Goal: Information Seeking & Learning: Learn about a topic

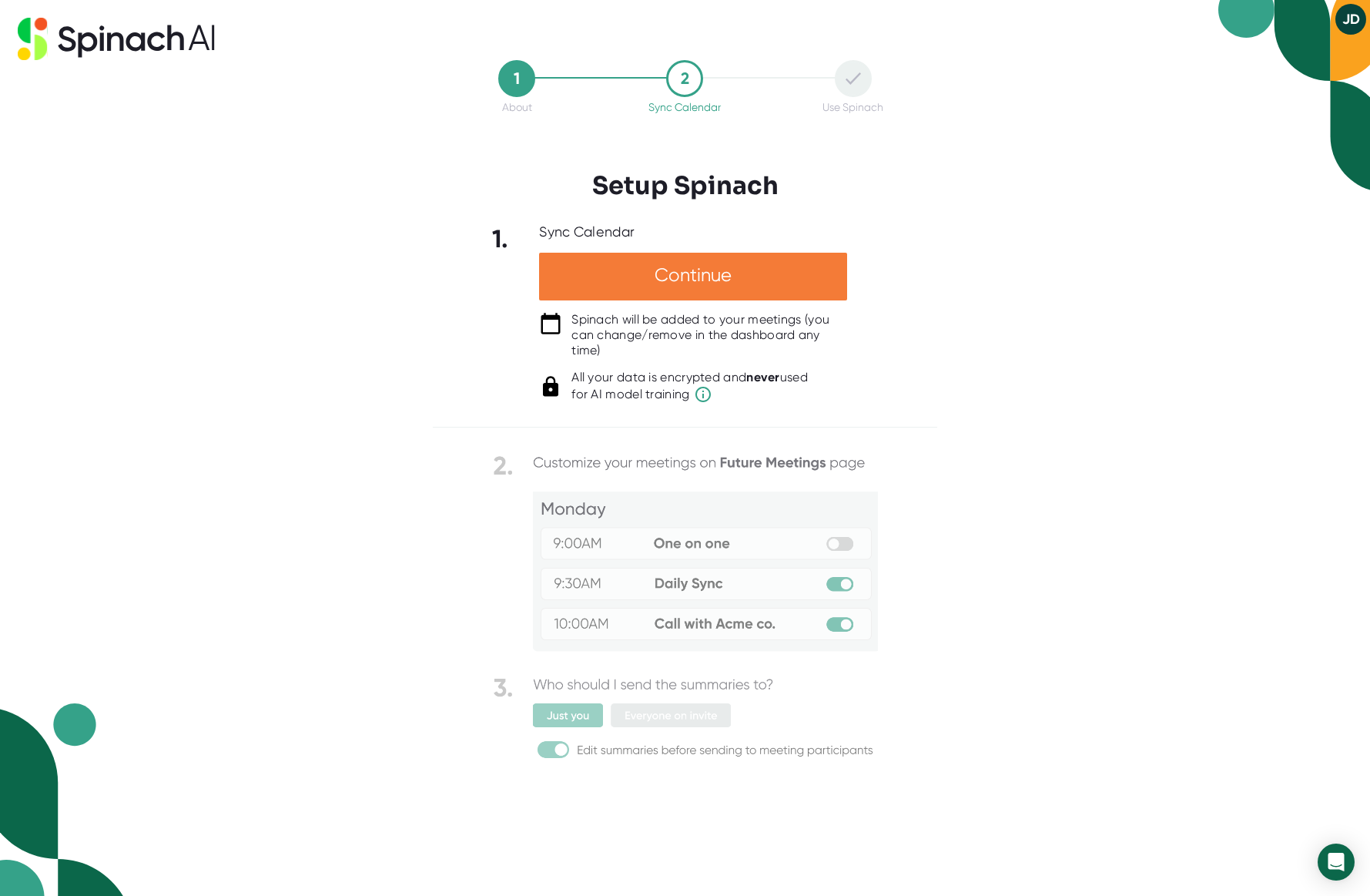
click at [746, 278] on div "Continue" at bounding box center [694, 276] width 308 height 48
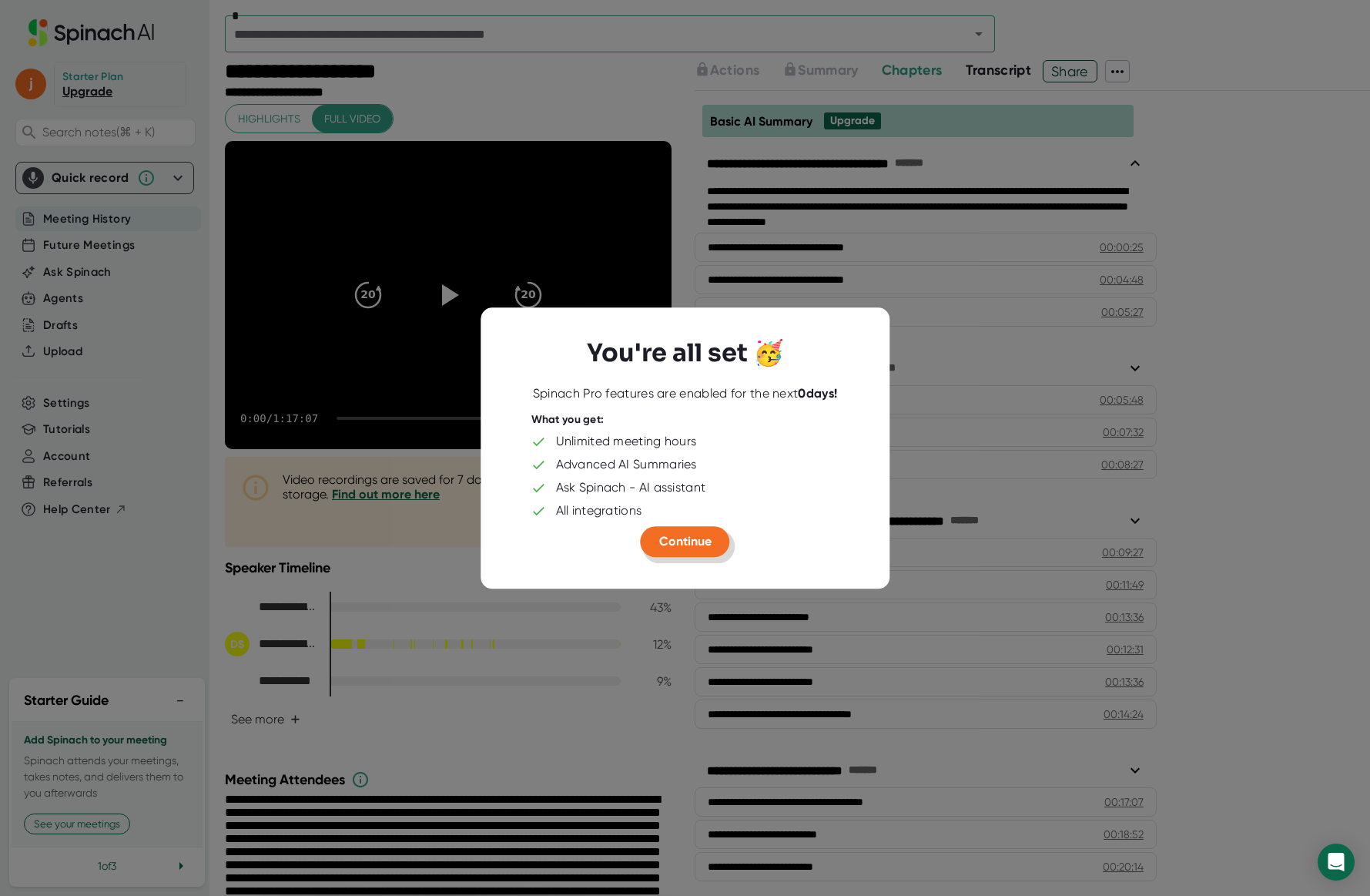
click at [687, 544] on span "Continue" at bounding box center [685, 541] width 52 height 14
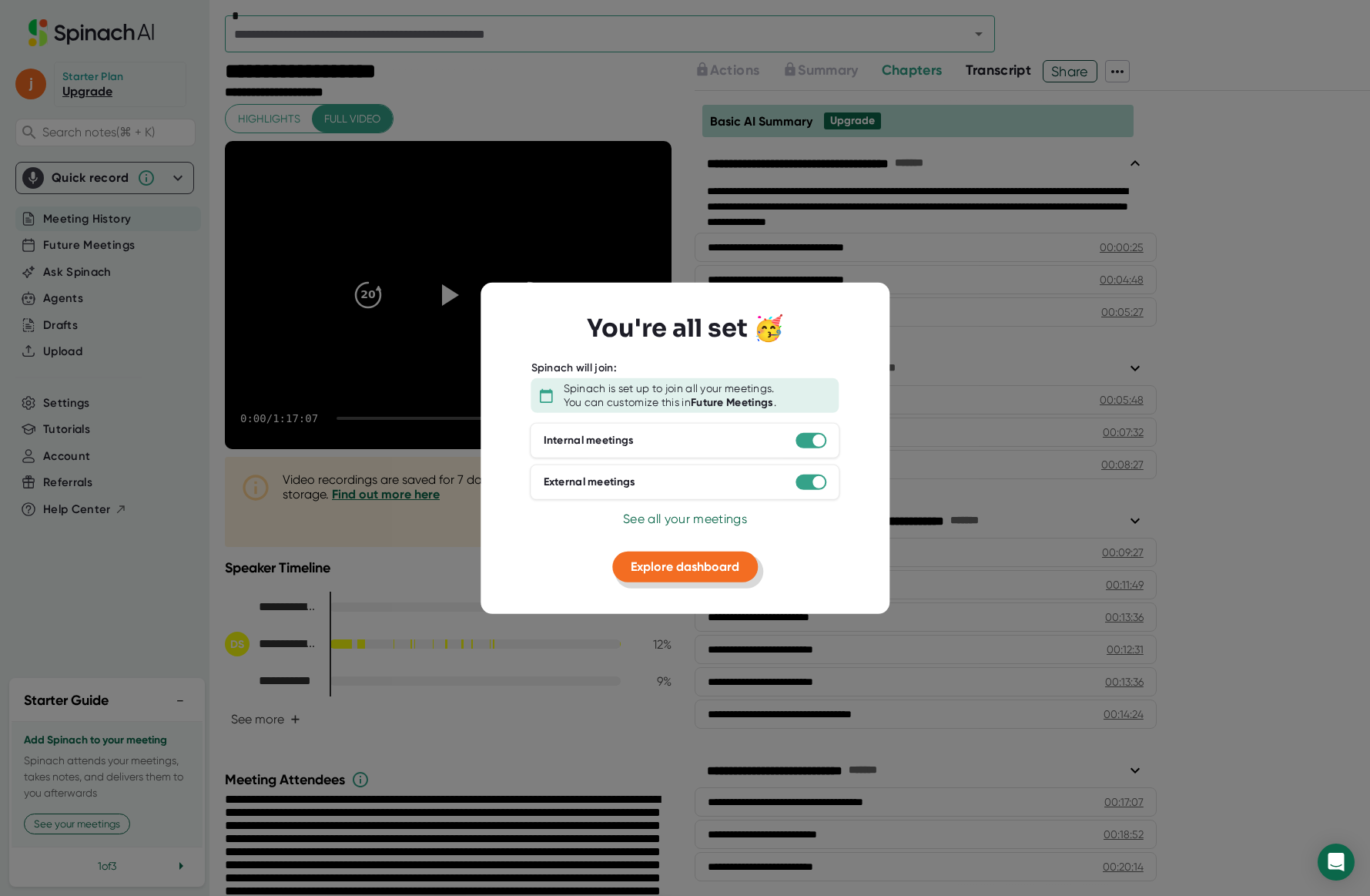
click at [686, 567] on span "Explore dashboard" at bounding box center [685, 566] width 108 height 14
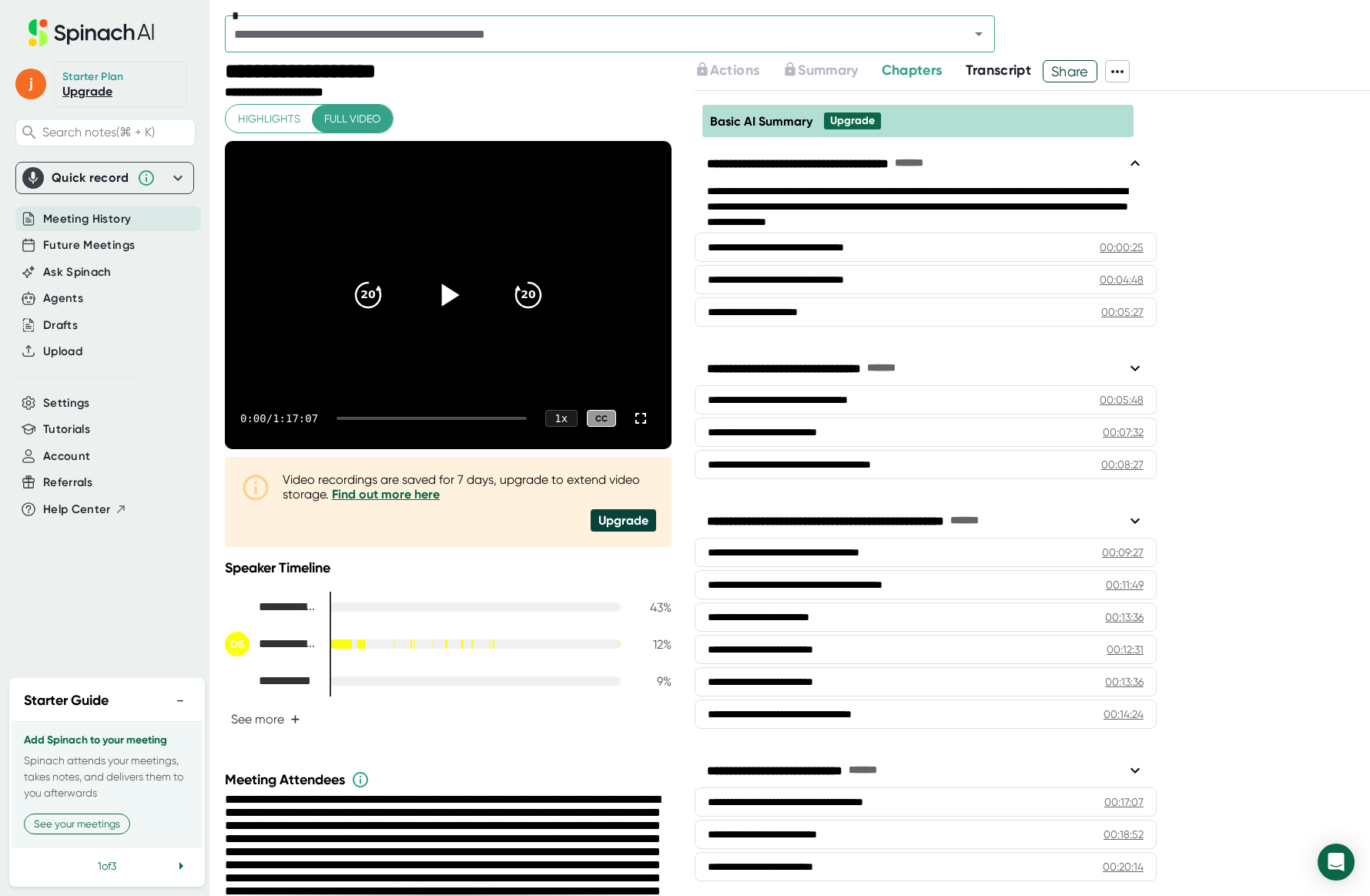
click at [449, 295] on icon at bounding box center [450, 295] width 18 height 23
click at [448, 295] on icon at bounding box center [448, 295] width 39 height 39
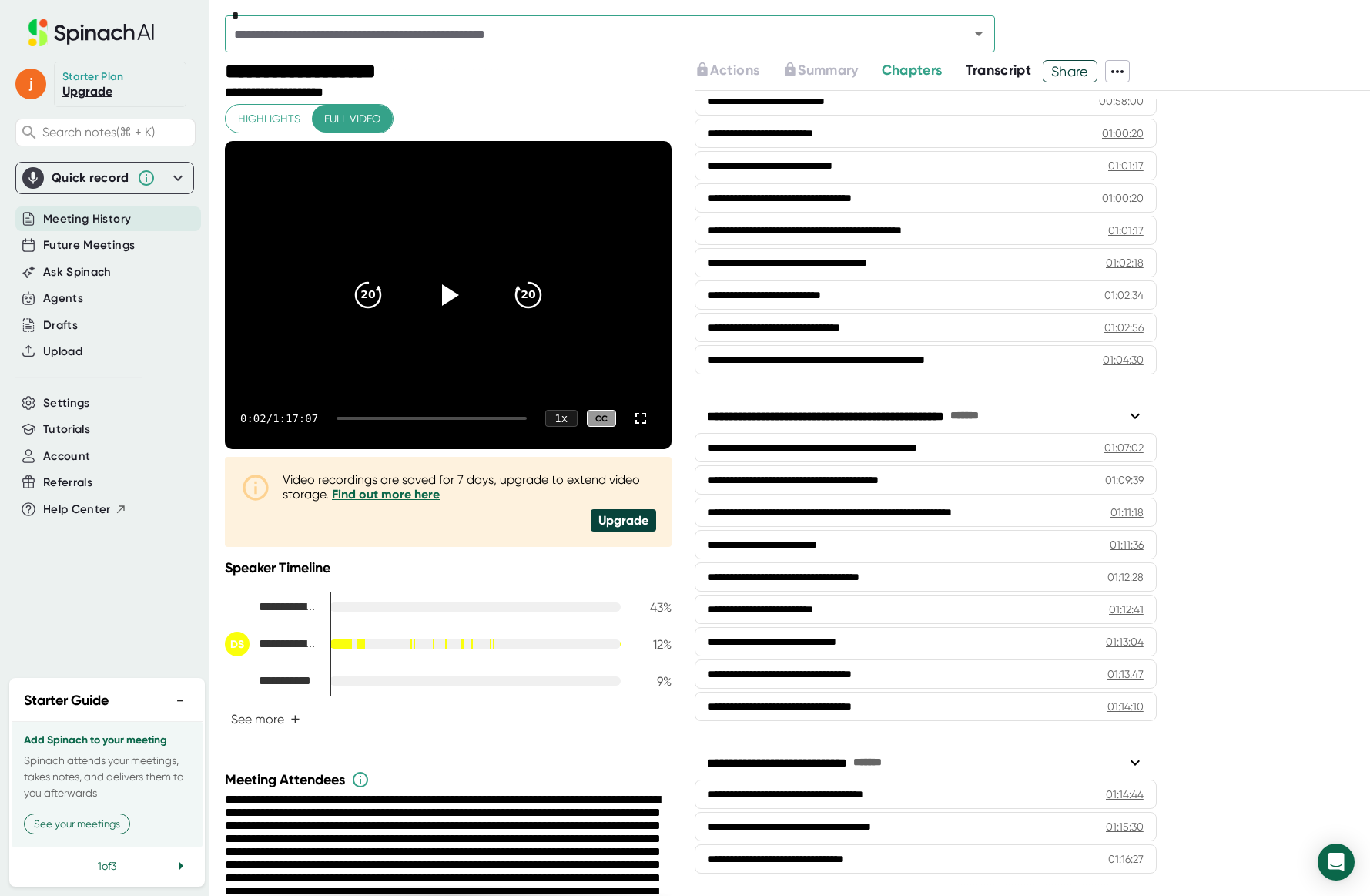
drag, startPoint x: 445, startPoint y: 297, endPoint x: 440, endPoint y: 367, distance: 70.2
click at [445, 297] on icon at bounding box center [450, 295] width 17 height 22
click at [483, 419] on div at bounding box center [431, 418] width 190 height 3
click at [507, 421] on div "0:03 / 1:17:07 1 x CC" at bounding box center [448, 418] width 447 height 62
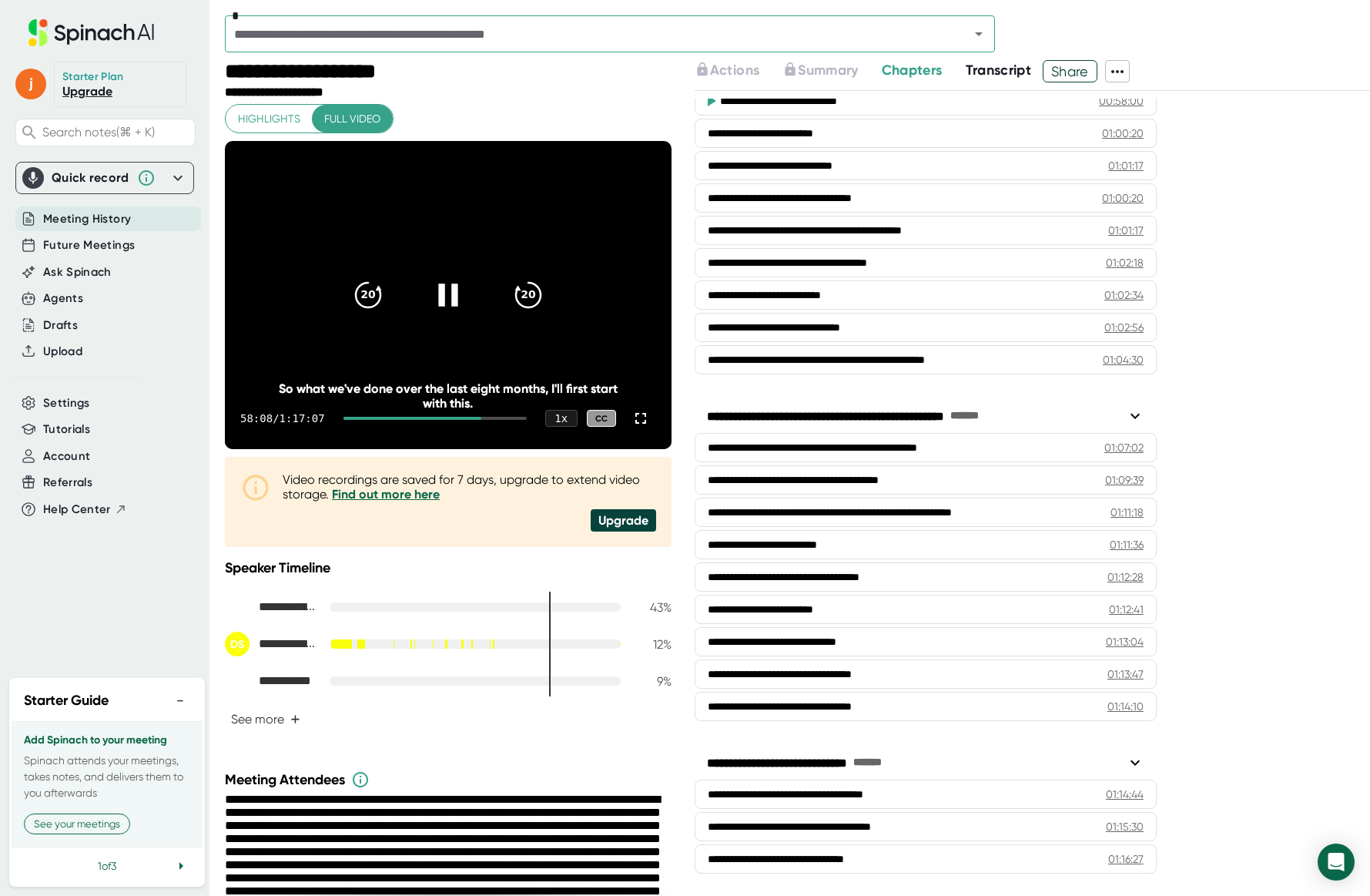
click at [448, 288] on icon at bounding box center [448, 295] width 39 height 39
click at [445, 291] on icon at bounding box center [450, 295] width 18 height 23
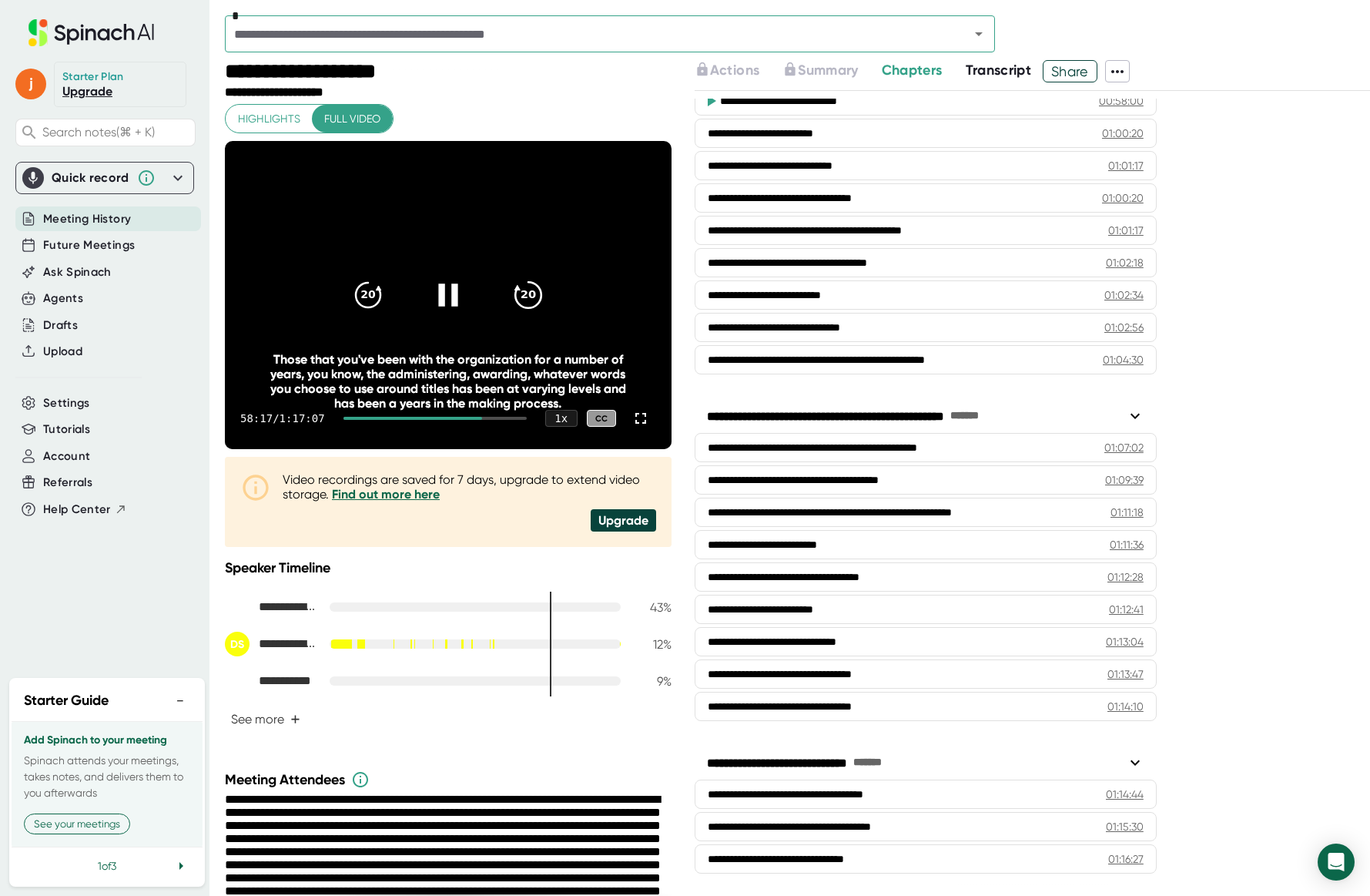
click at [524, 292] on icon "20" at bounding box center [528, 295] width 39 height 39
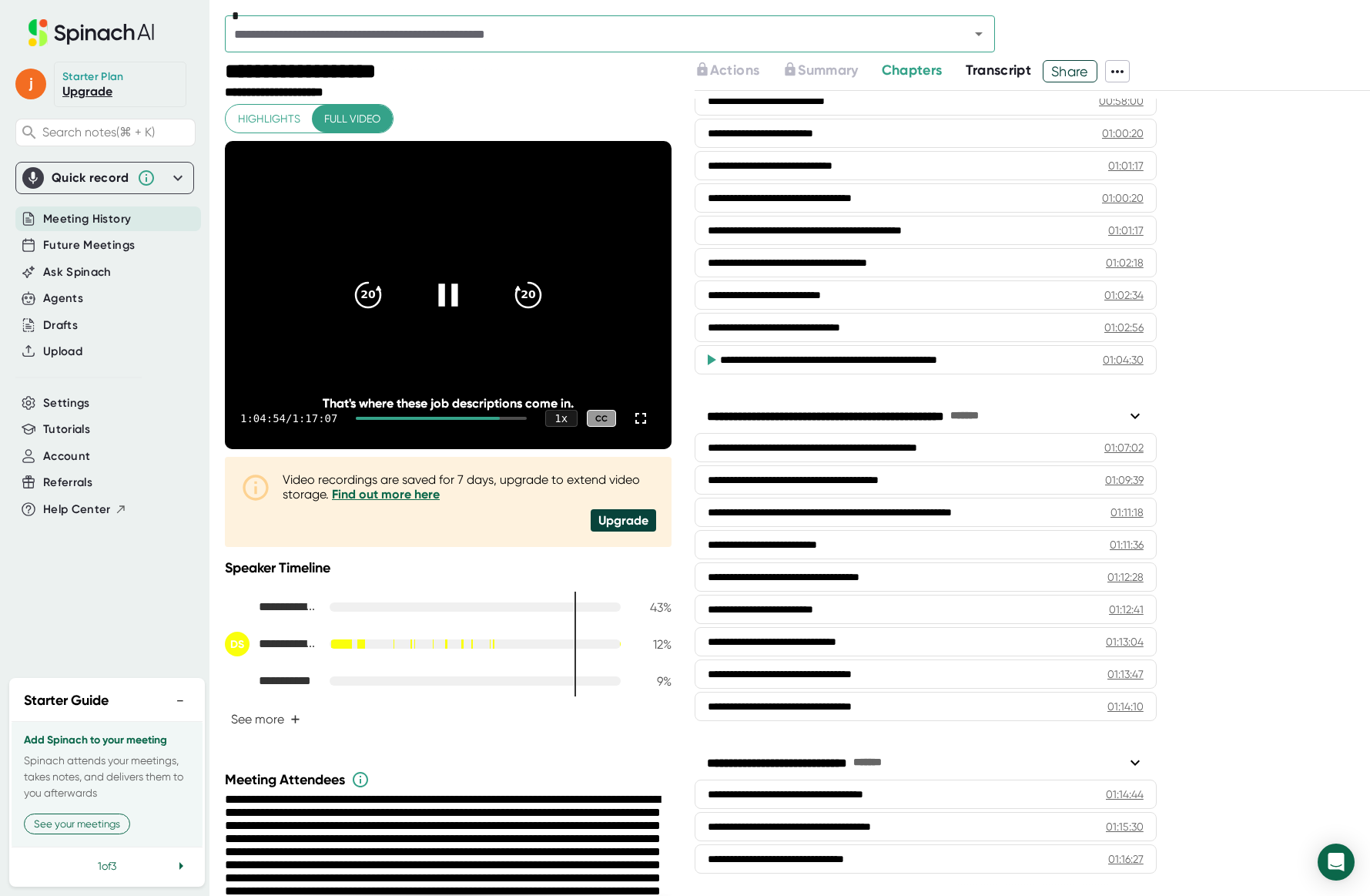
click at [452, 292] on icon at bounding box center [447, 295] width 19 height 23
